Goal: Task Accomplishment & Management: Use online tool/utility

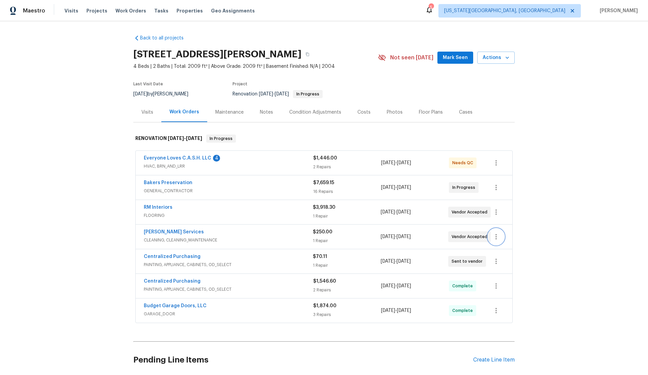
click at [498, 236] on icon "button" at bounding box center [496, 237] width 8 height 8
click at [498, 236] on li "Edit" at bounding box center [524, 236] width 73 height 11
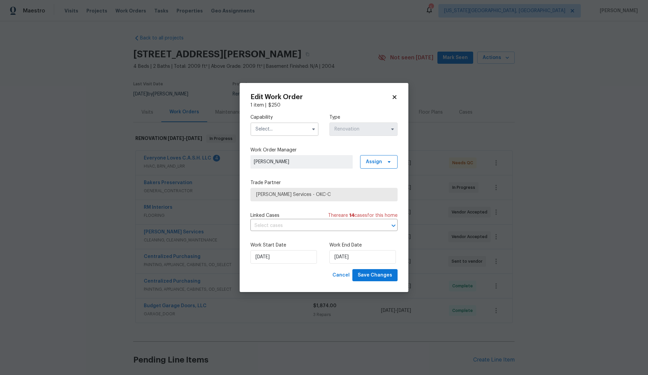
click at [280, 127] on input "text" at bounding box center [284, 128] width 68 height 13
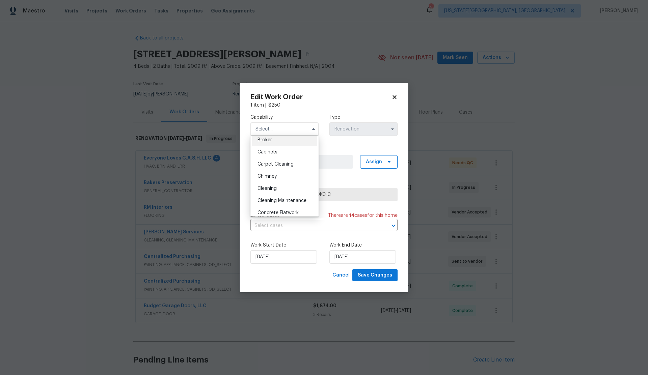
scroll to position [56, 0]
click at [270, 182] on span "Cleaning" at bounding box center [266, 184] width 19 height 5
type input "Cleaning"
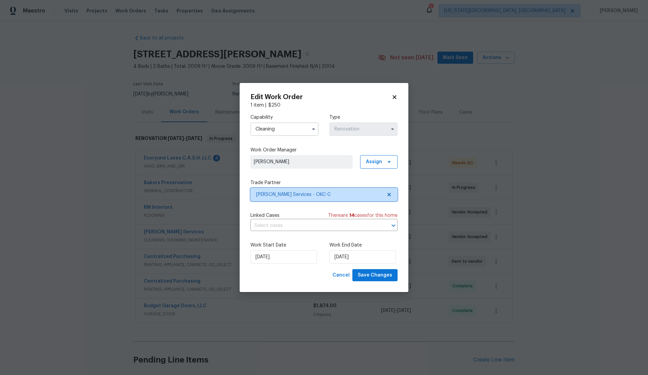
click at [342, 191] on span "Guardado Services - OKC-C" at bounding box center [319, 194] width 126 height 7
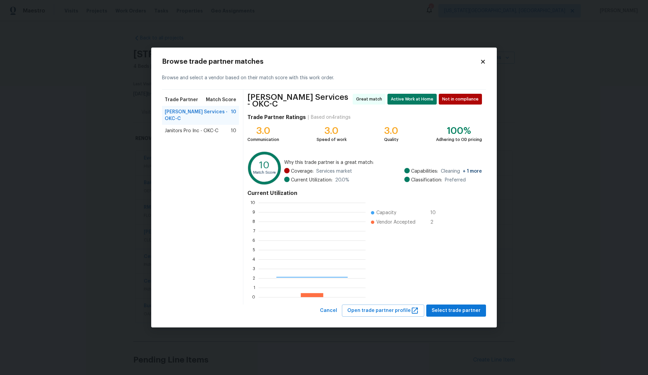
scroll to position [94, 107]
click at [206, 127] on span "Janitors Pro Inc - OKC-C" at bounding box center [192, 130] width 54 height 7
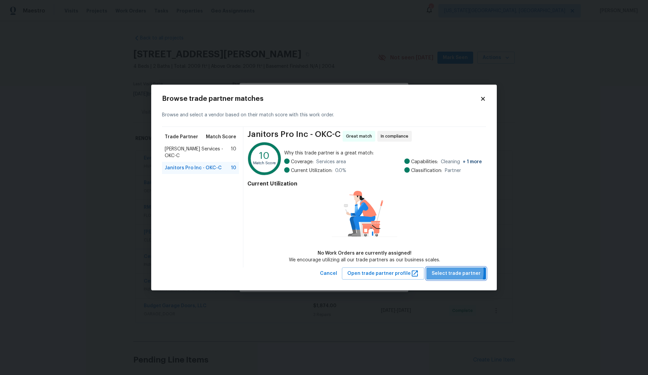
click at [448, 272] on span "Select trade partner" at bounding box center [455, 274] width 49 height 8
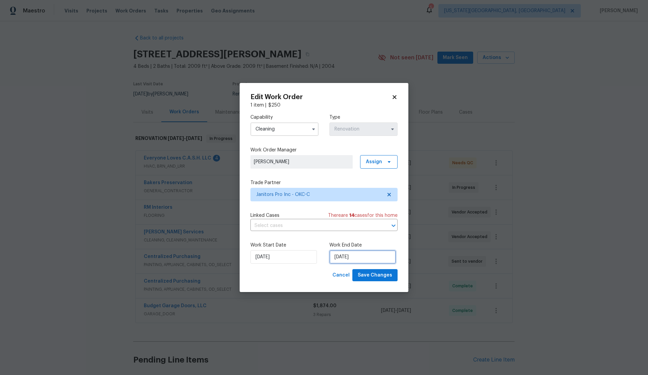
click at [365, 259] on input "[DATE]" at bounding box center [362, 256] width 66 height 13
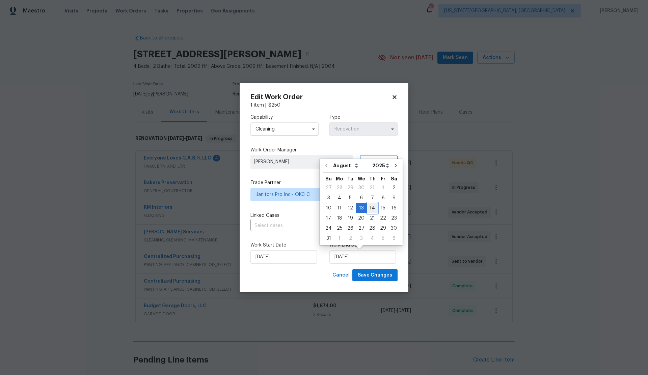
drag, startPoint x: 369, startPoint y: 206, endPoint x: 370, endPoint y: 245, distance: 38.8
click at [369, 206] on div "14" at bounding box center [372, 207] width 11 height 9
type input "[DATE]"
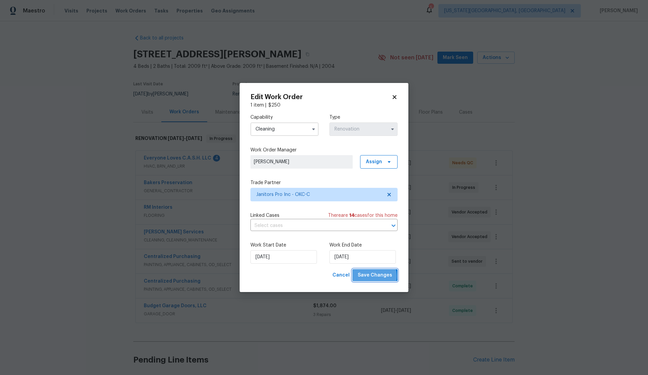
click at [375, 276] on span "Save Changes" at bounding box center [375, 275] width 34 height 8
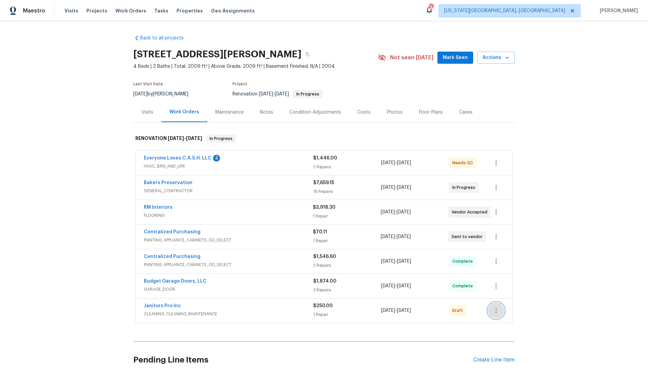
click at [494, 311] on icon "button" at bounding box center [496, 311] width 8 height 8
click at [504, 316] on li "Confirm and Send to Vendor" at bounding box center [525, 316] width 75 height 11
